Goal: Navigation & Orientation: Find specific page/section

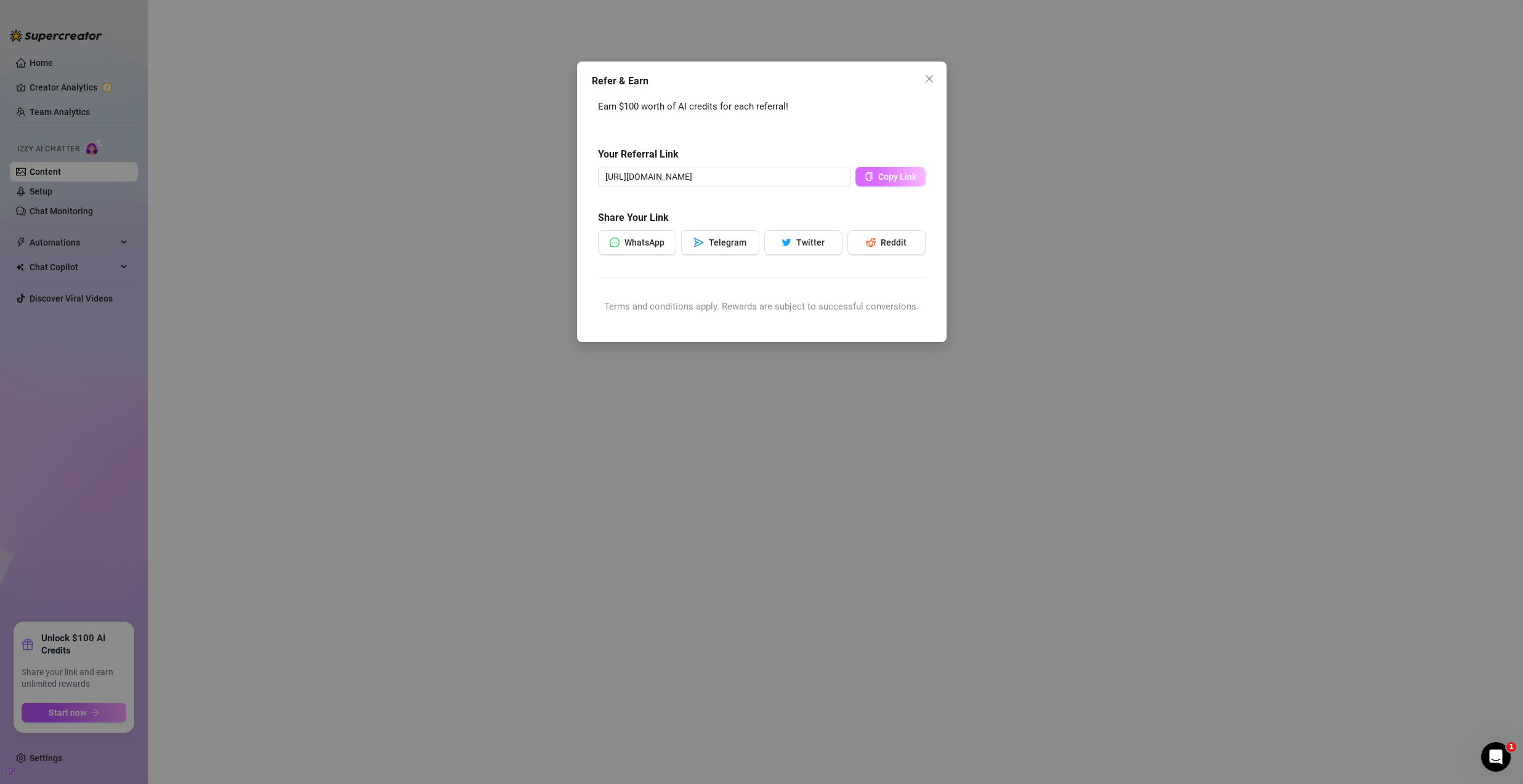
click at [892, 176] on span "Copy Link" at bounding box center [897, 176] width 38 height 10
click at [932, 78] on icon "close" at bounding box center [929, 79] width 10 height 10
